Goal: Information Seeking & Learning: Learn about a topic

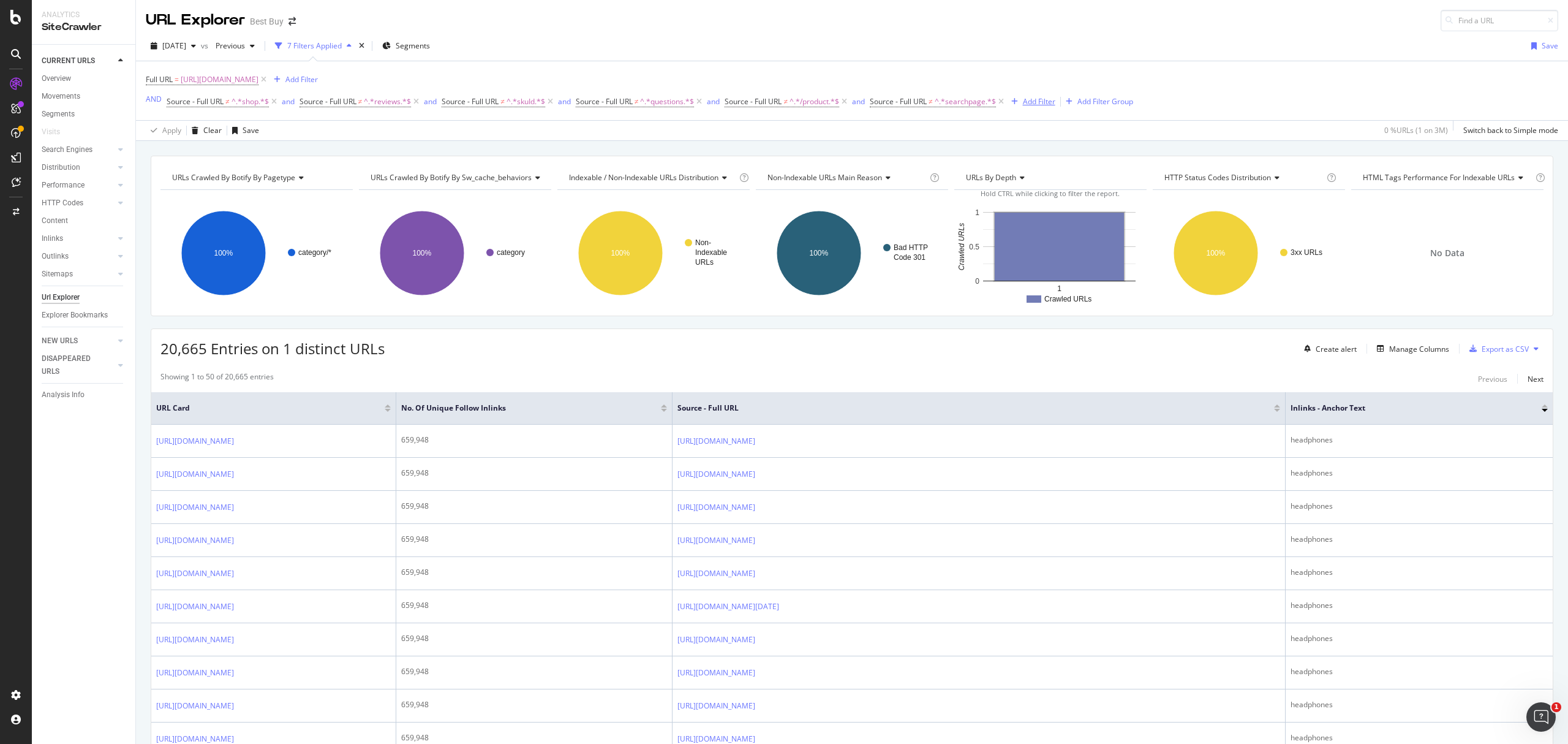
click at [1040, 102] on div "Add Filter" at bounding box center [1038, 101] width 32 height 10
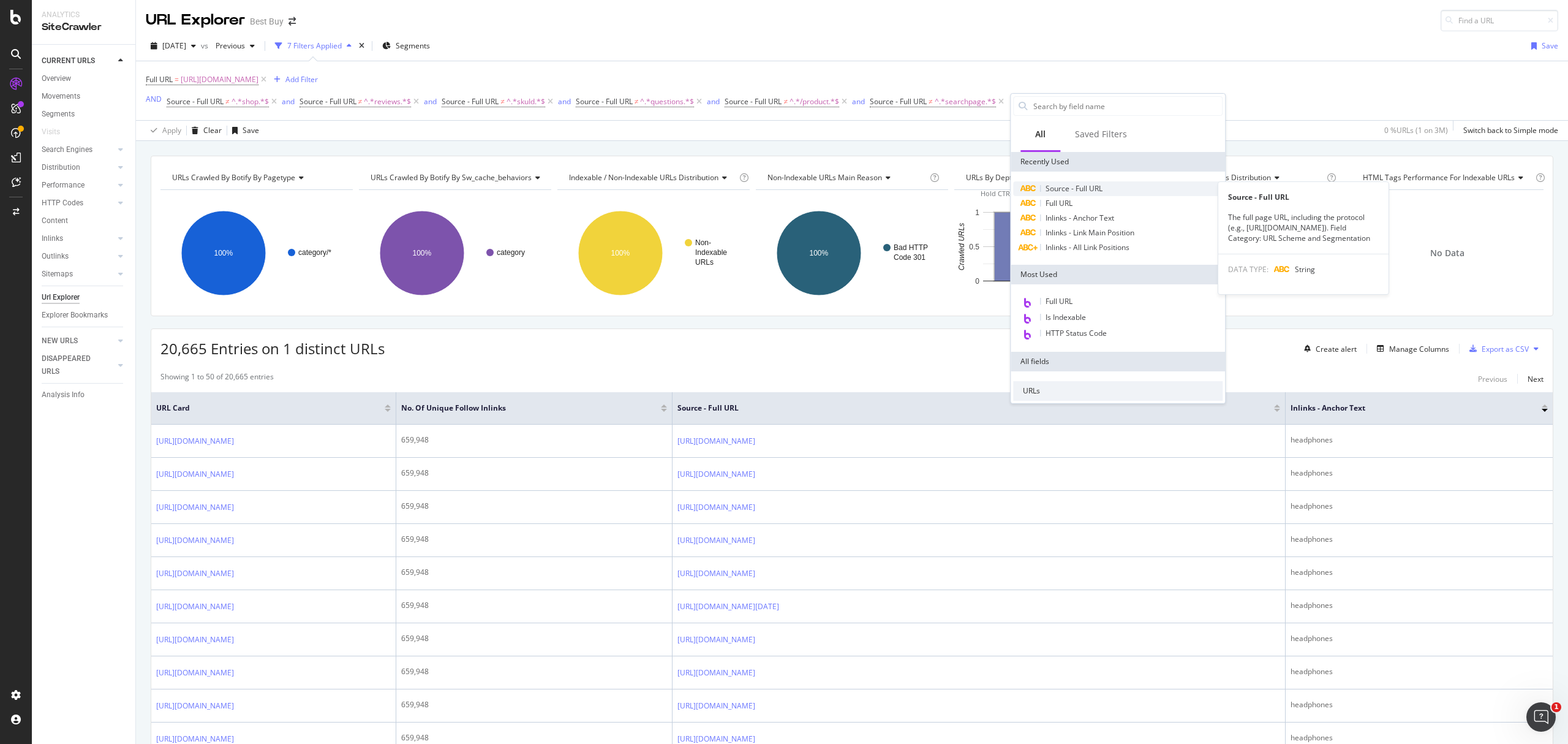
click at [1052, 189] on span "Source - Full URL" at bounding box center [1073, 188] width 57 height 10
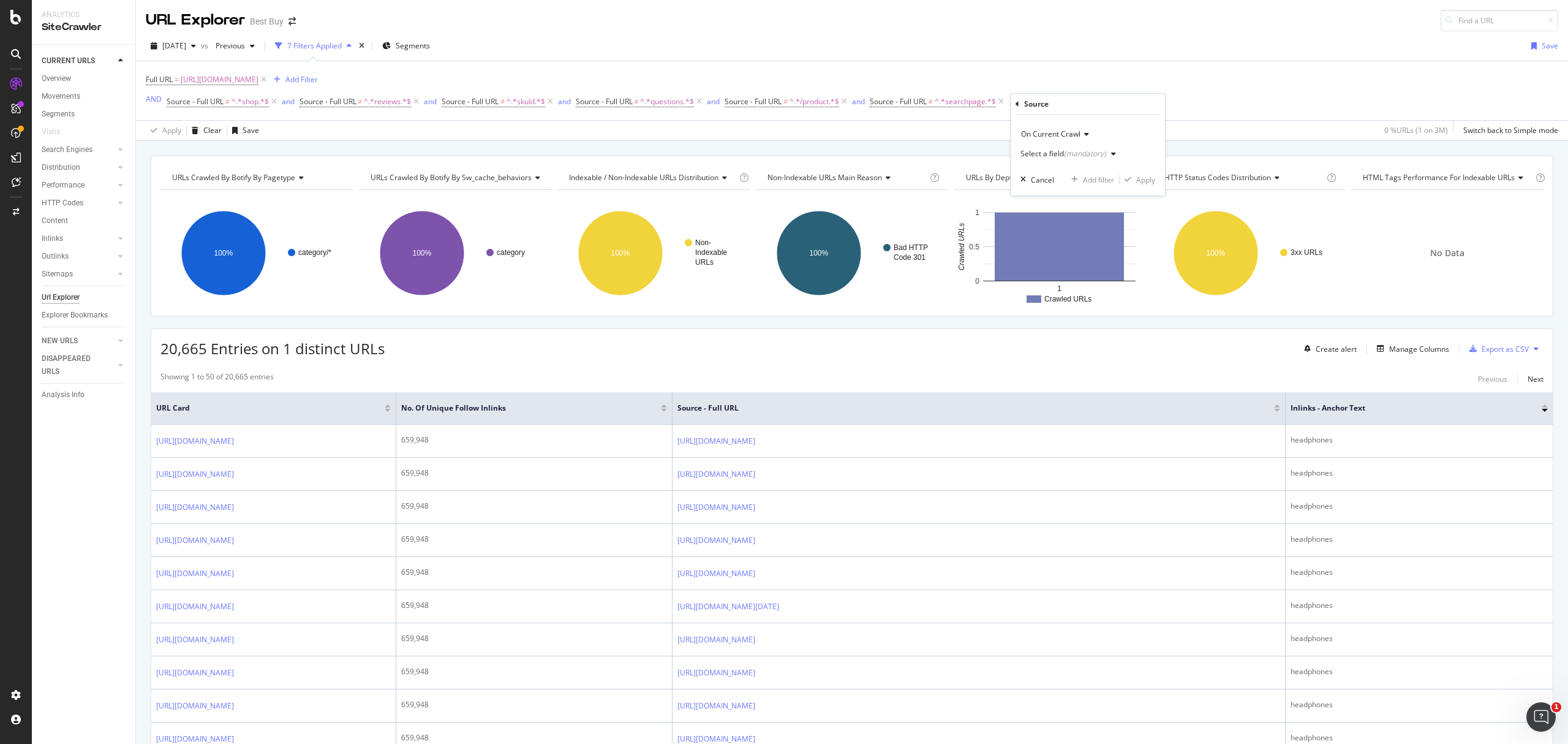
click at [1057, 130] on span "On Current Crawl" at bounding box center [1050, 134] width 60 height 10
click at [1093, 156] on div "(mandatory)" at bounding box center [1085, 153] width 43 height 10
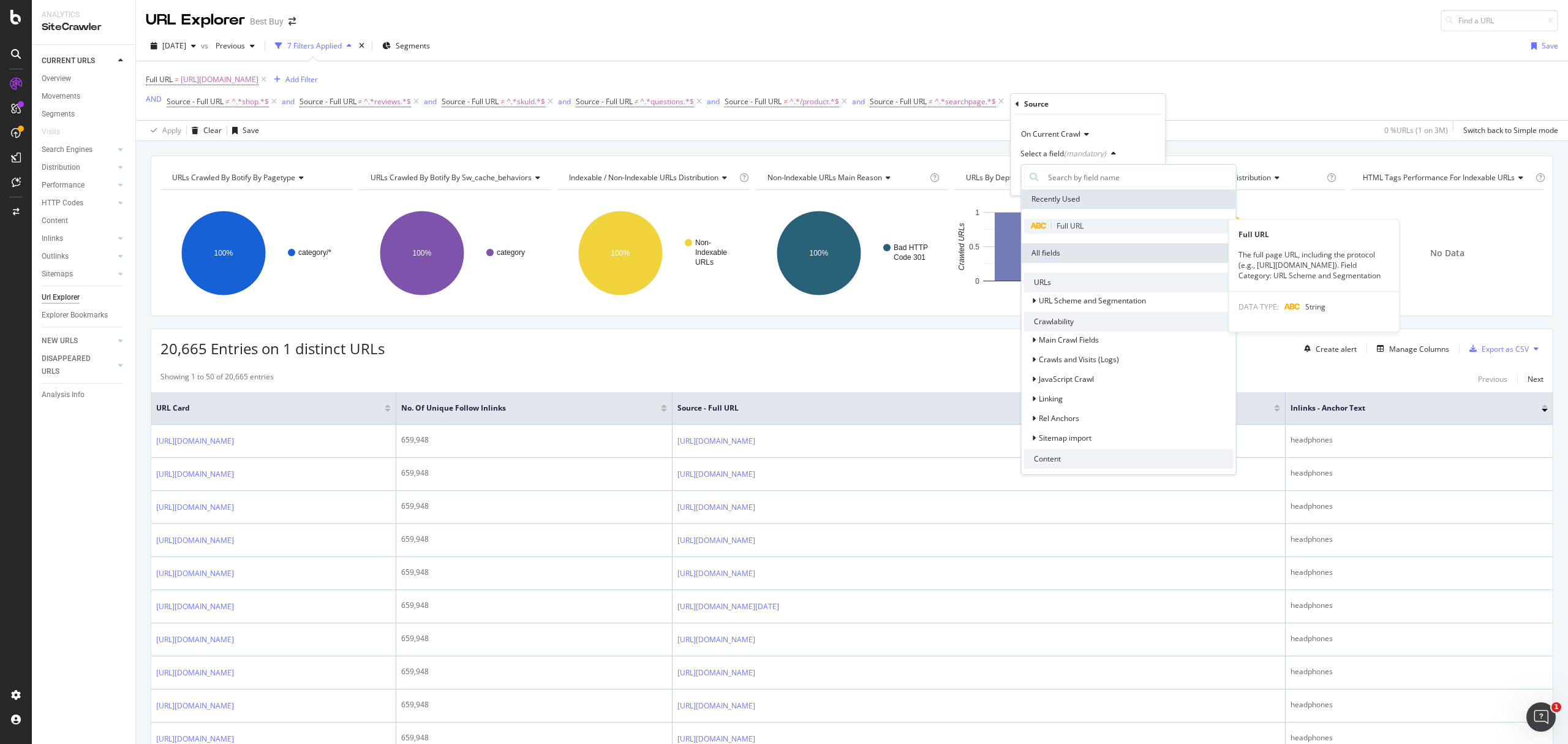
click at [1054, 222] on div "Full URL" at bounding box center [1128, 226] width 209 height 14
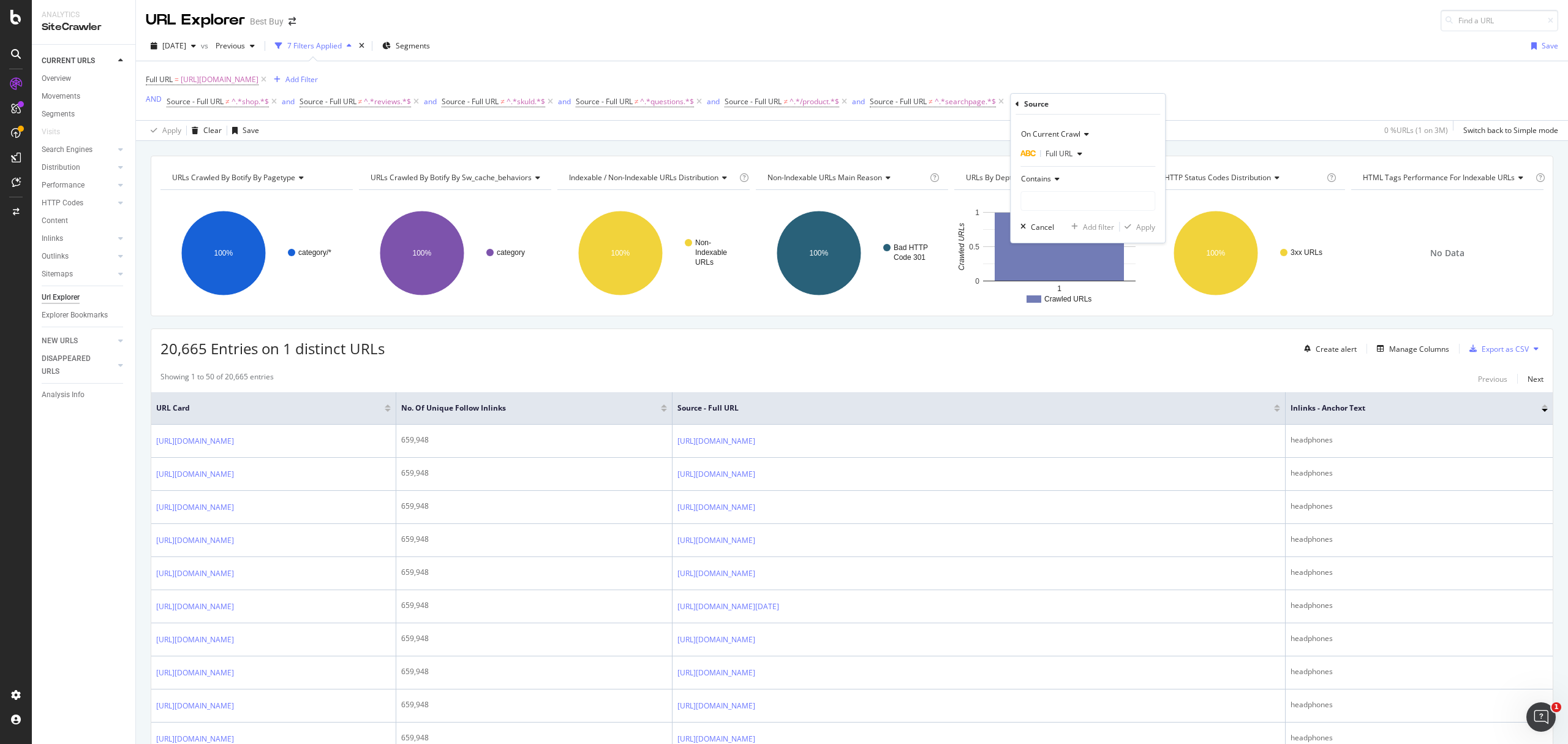
click at [1054, 178] on icon at bounding box center [1055, 178] width 9 height 8
click at [1064, 314] on span "Doesn't contain" at bounding box center [1054, 316] width 54 height 10
click at [1073, 207] on input "text" at bounding box center [1087, 201] width 134 height 20
type input "faceet"
click at [1138, 220] on button "Apply" at bounding box center [1137, 226] width 36 height 12
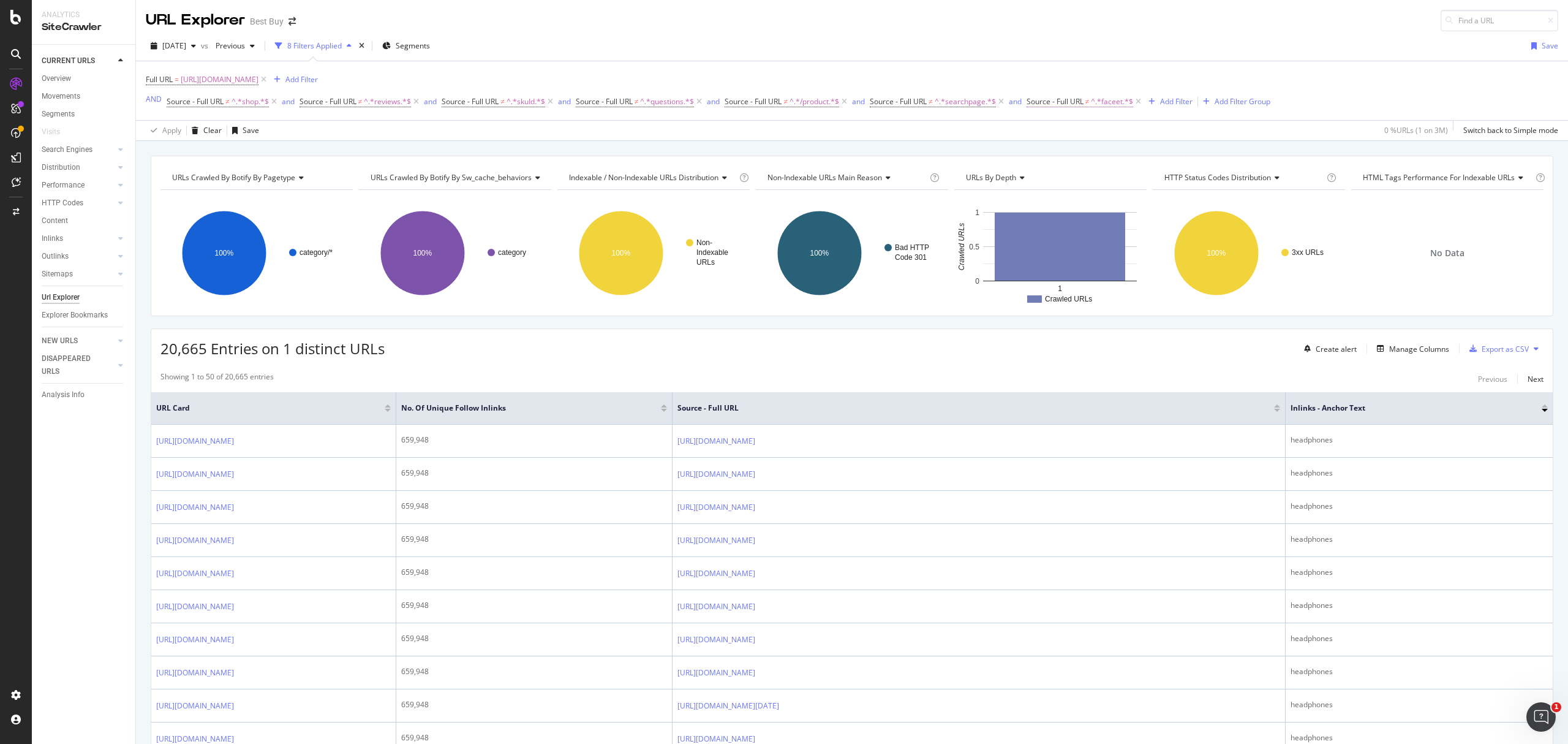
click at [1121, 104] on span "^.*faceet.*$" at bounding box center [1112, 102] width 43 height 17
click at [1060, 199] on input "faceet" at bounding box center [1100, 199] width 116 height 20
click at [1062, 198] on input "faceet" at bounding box center [1100, 199] width 116 height 20
type input "facet"
click at [1163, 226] on div "Apply" at bounding box center [1167, 225] width 19 height 10
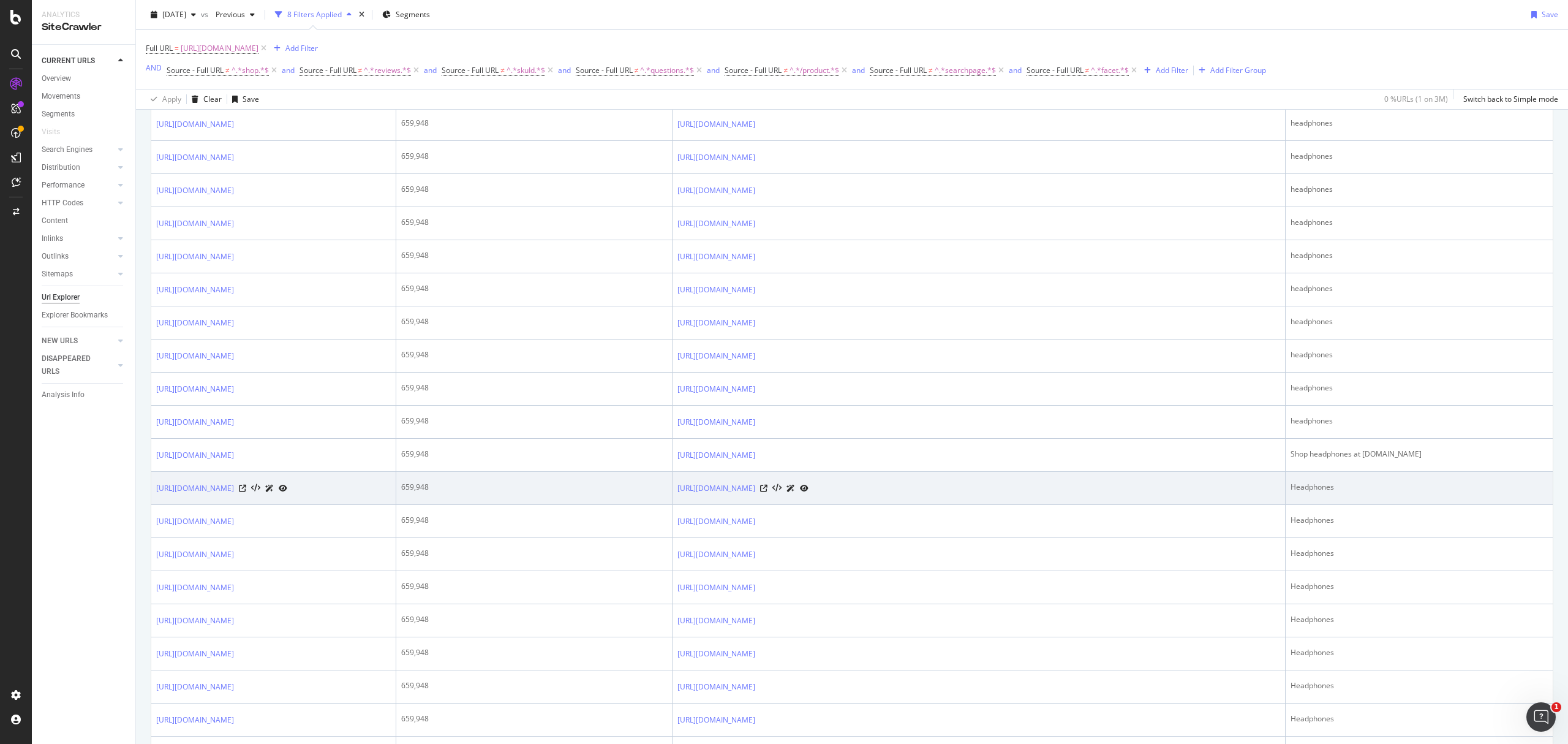
scroll to position [704, 0]
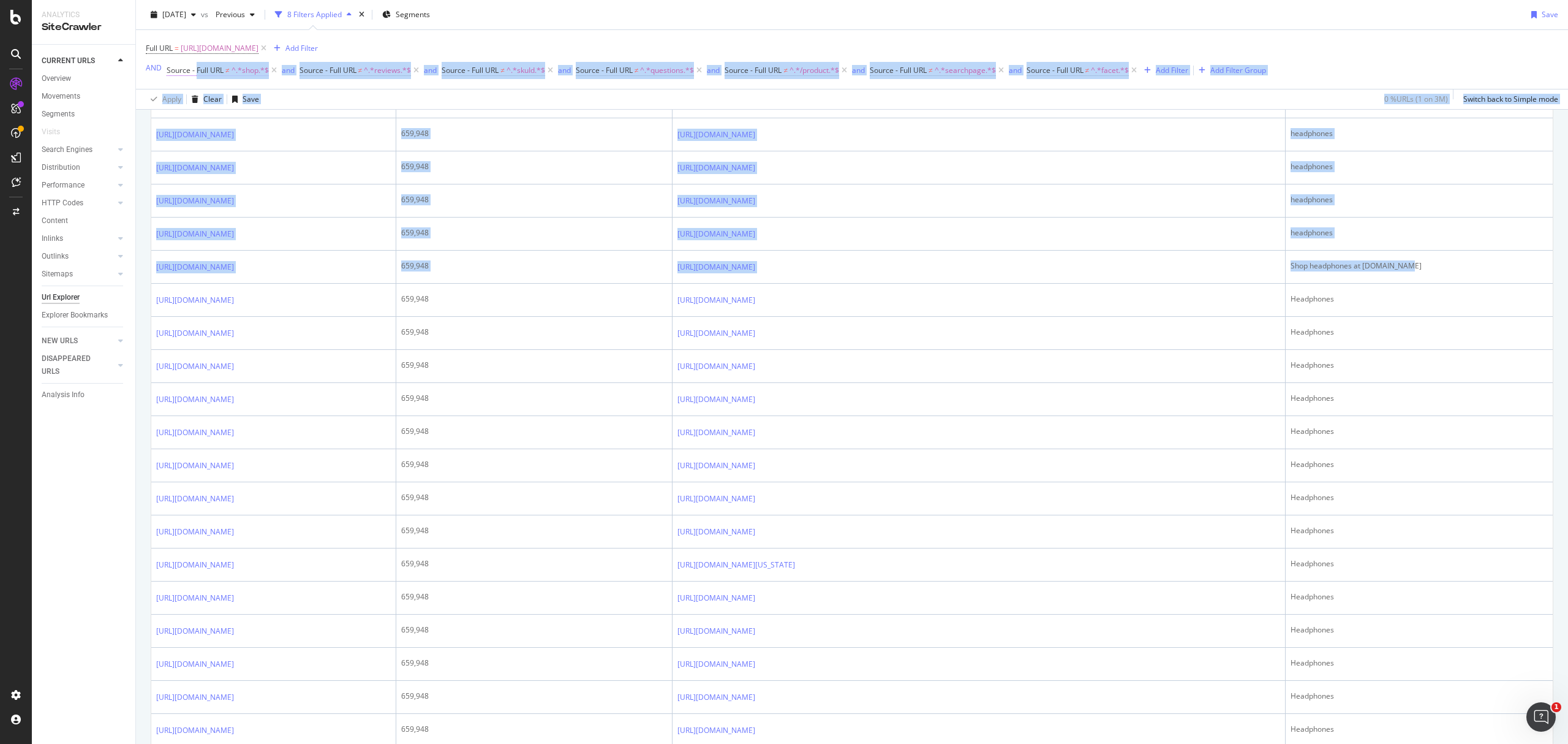
drag, startPoint x: 1466, startPoint y: 458, endPoint x: 197, endPoint y: 66, distance: 1328.2
click at [197, 66] on div "URL Explorer Best Buy [DATE] vs Previous 8 Filters Applied Segments Save Full U…" at bounding box center [852, 372] width 1432 height 744
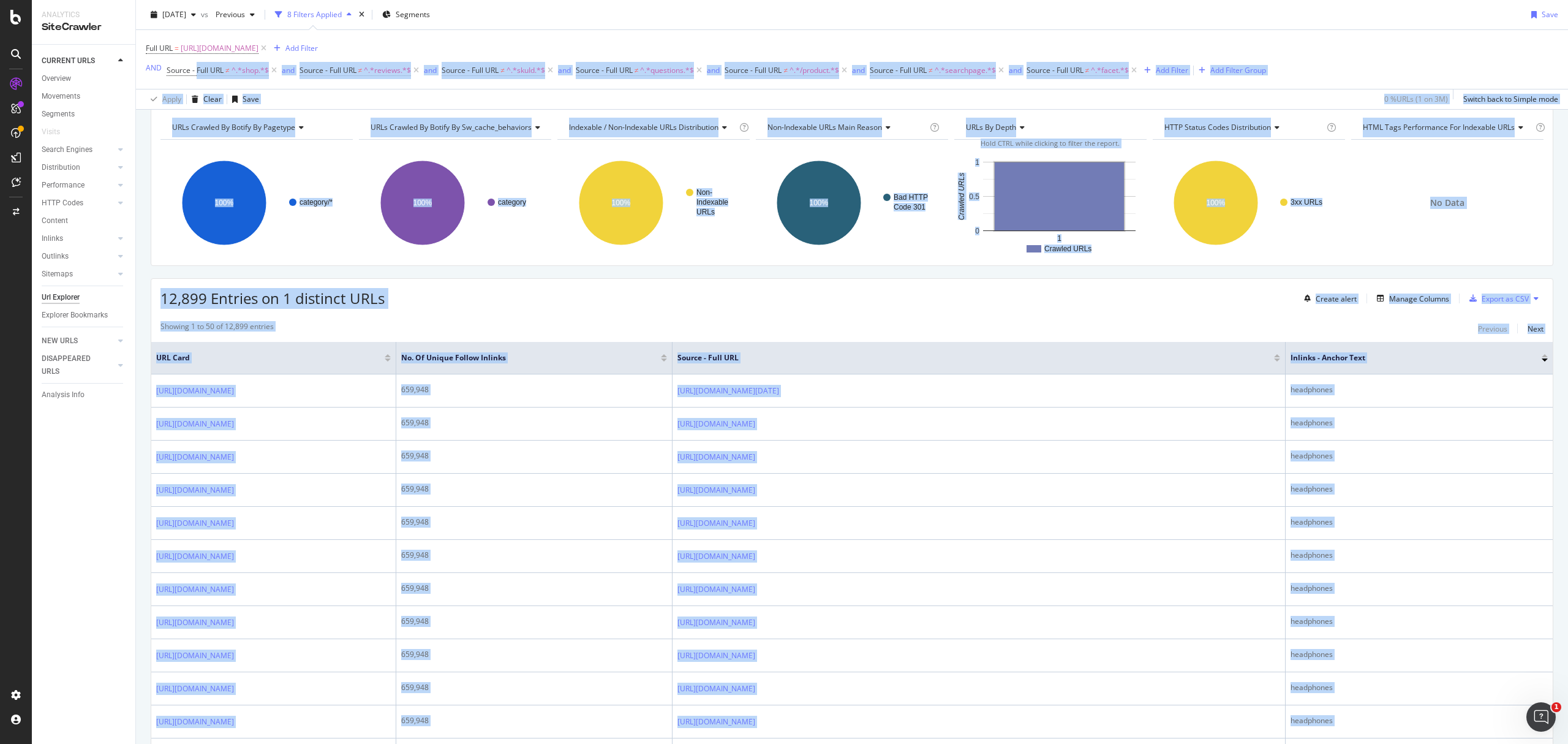
scroll to position [49, 0]
click at [1030, 300] on div "12,899 Entries on 1 distinct URLs Create alert Manage Columns Export as CSV" at bounding box center [852, 294] width 1401 height 30
click at [1521, 207] on div "No Data" at bounding box center [1447, 203] width 192 height 106
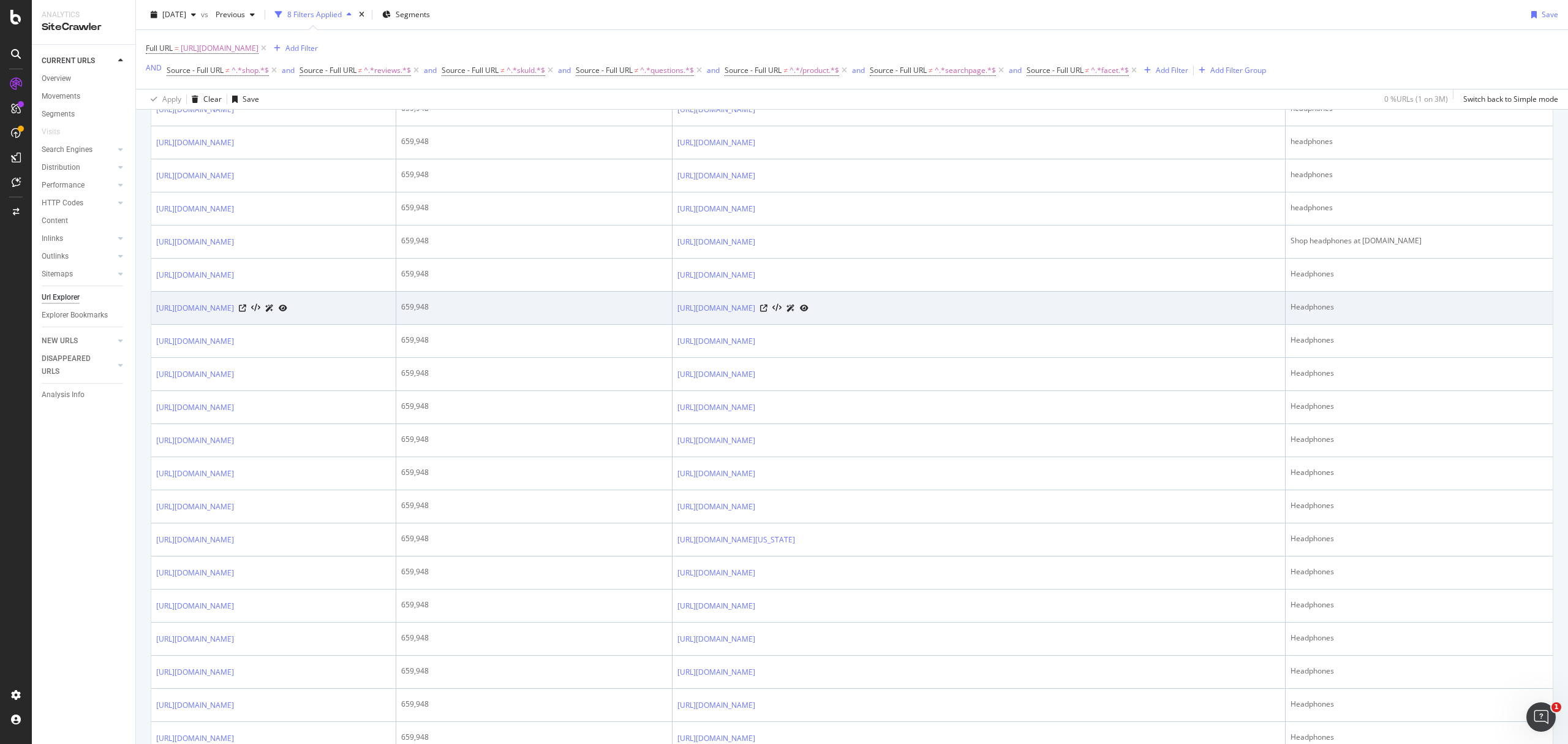
scroll to position [735, 0]
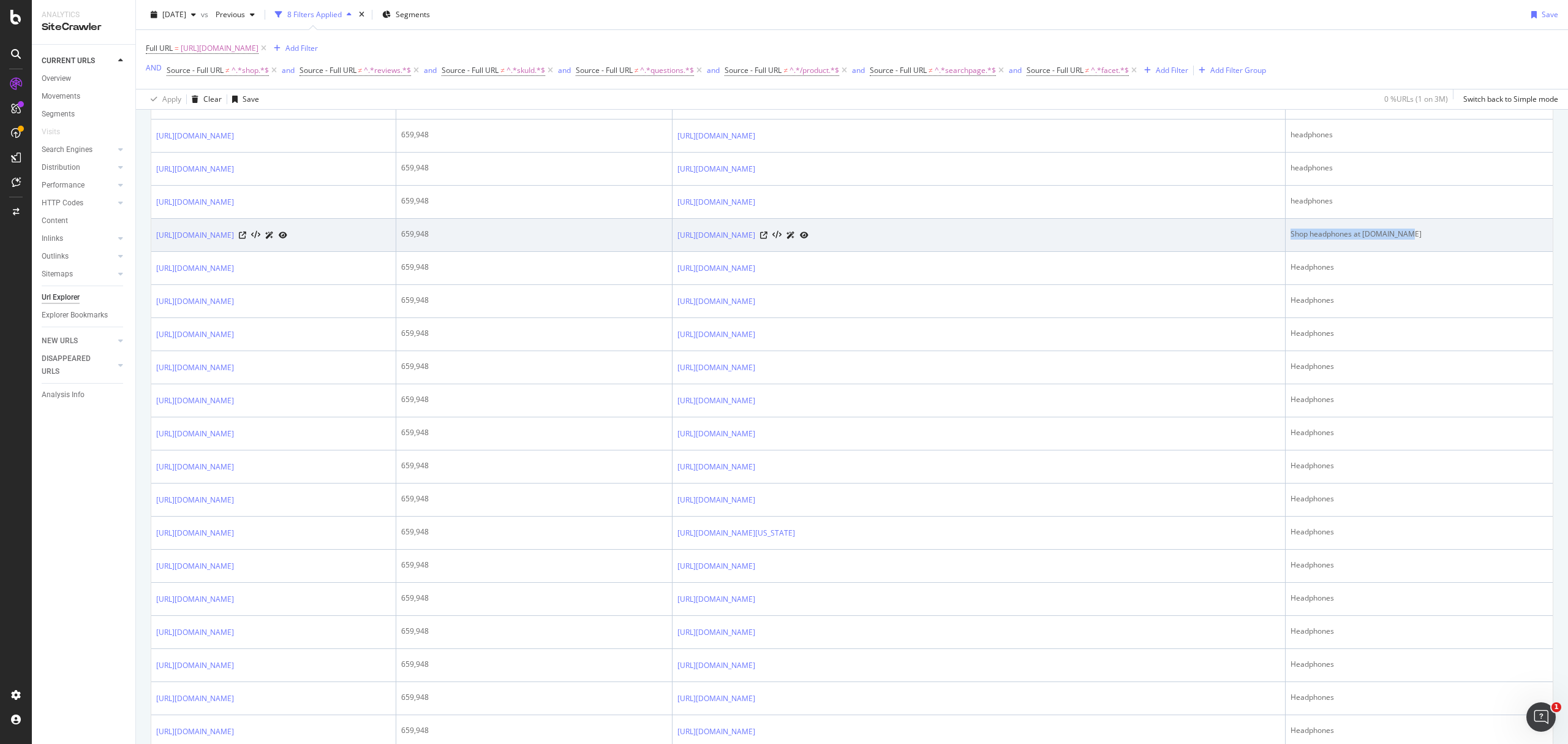
drag, startPoint x: 1409, startPoint y: 426, endPoint x: 1287, endPoint y: 434, distance: 122.3
click at [1287, 252] on td "Shop headphones at [DOMAIN_NAME]" at bounding box center [1418, 235] width 267 height 33
copy div "Shop headphones at [DOMAIN_NAME]"
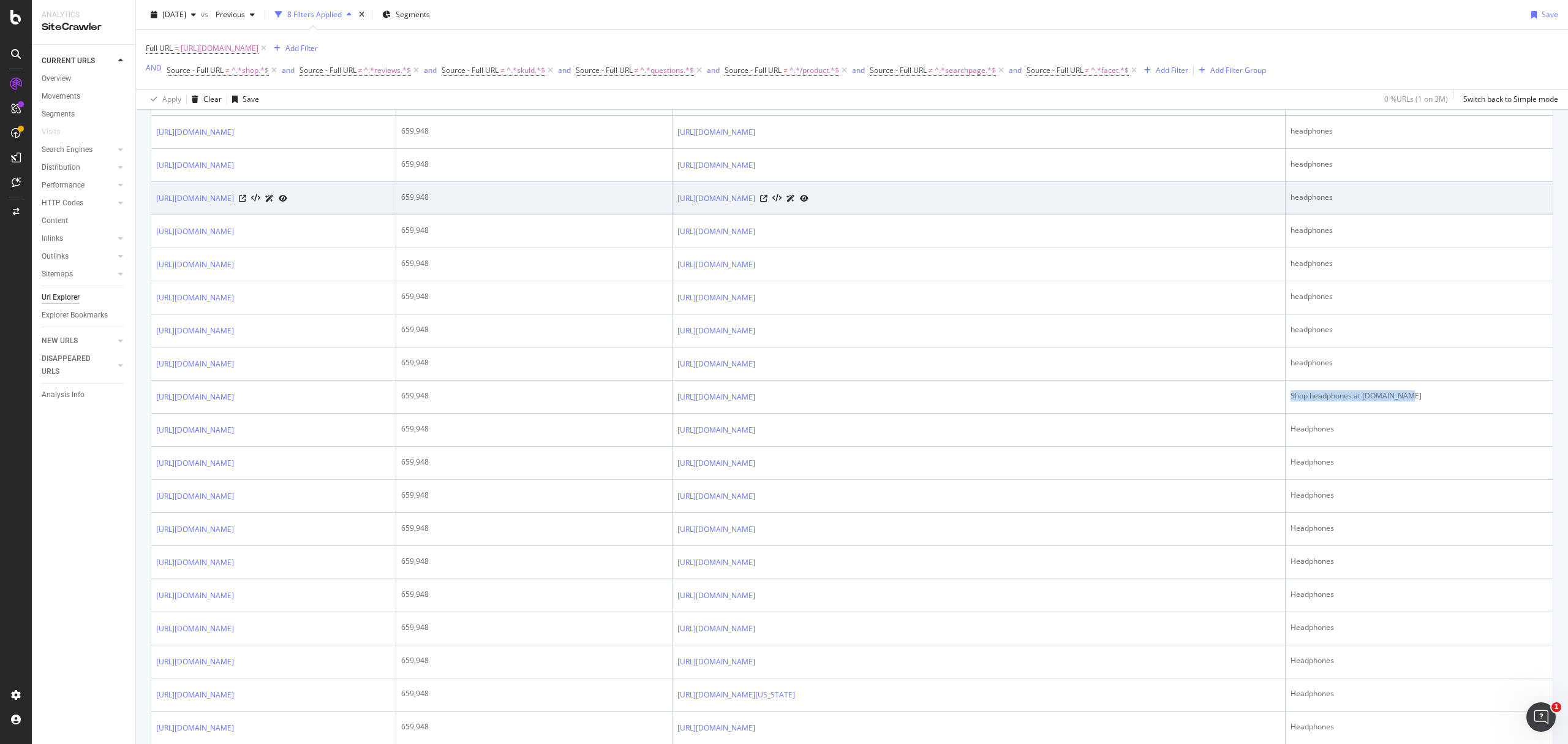
scroll to position [82, 0]
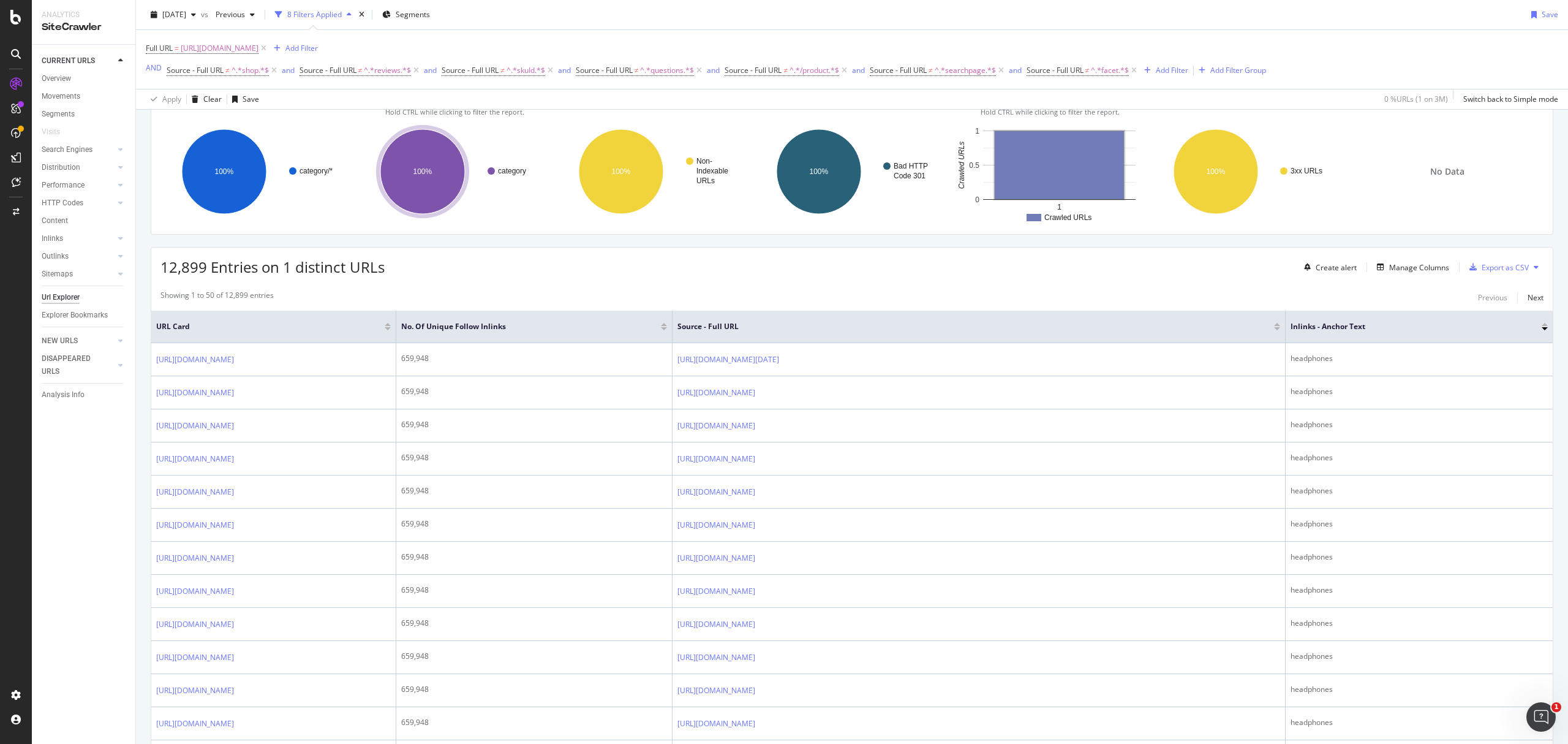
click at [1534, 271] on icon at bounding box center [1536, 267] width 5 height 8
click at [1541, 326] on div at bounding box center [1544, 325] width 6 height 3
